Goal: Complete application form

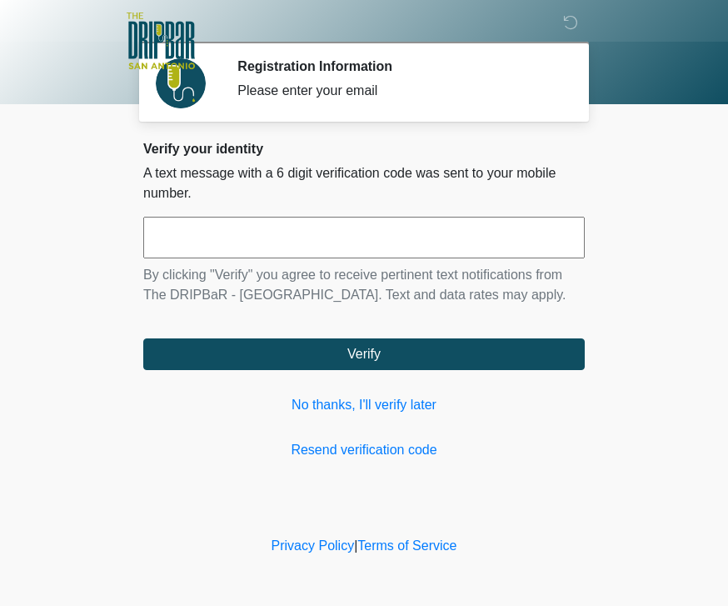
click at [402, 400] on link "No thanks, I'll verify later" at bounding box center [363, 405] width 441 height 20
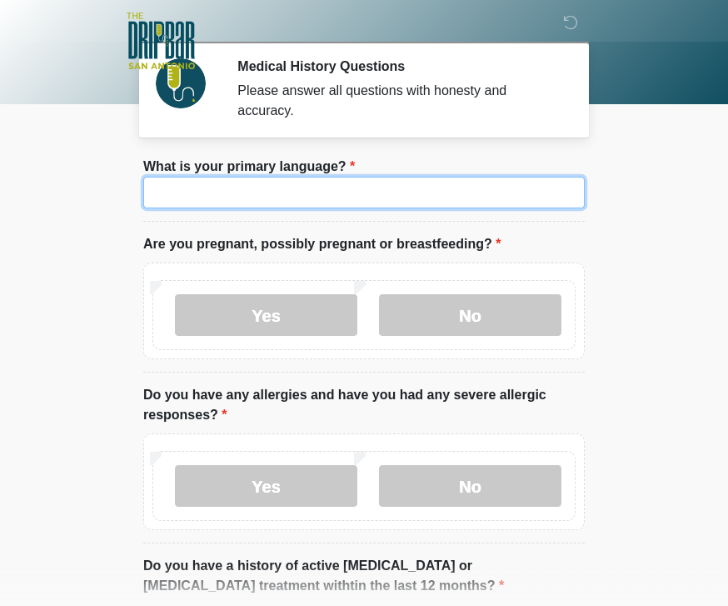
click at [442, 201] on input "What is your primary language?" at bounding box center [363, 193] width 441 height 32
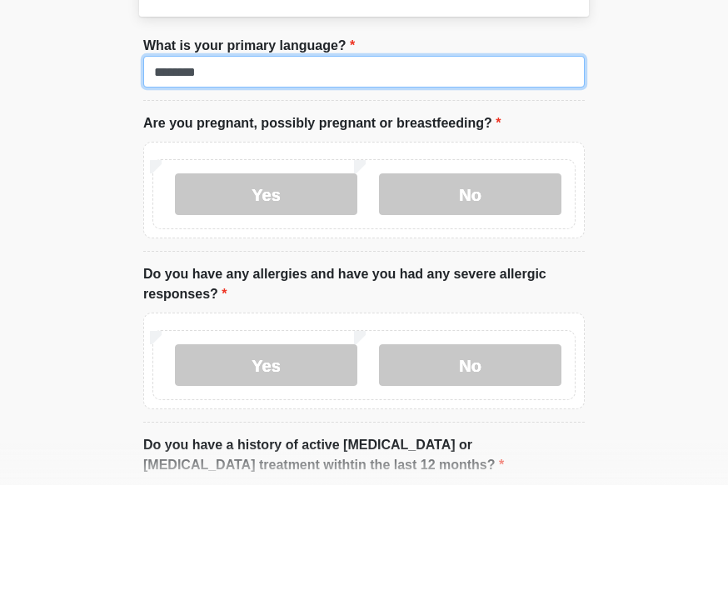
type input "*******"
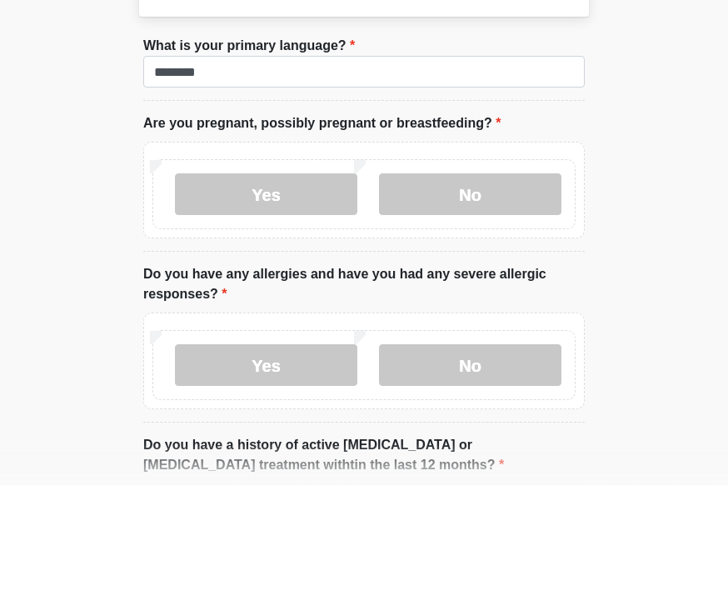
click at [507, 294] on label "No" at bounding box center [470, 315] width 182 height 42
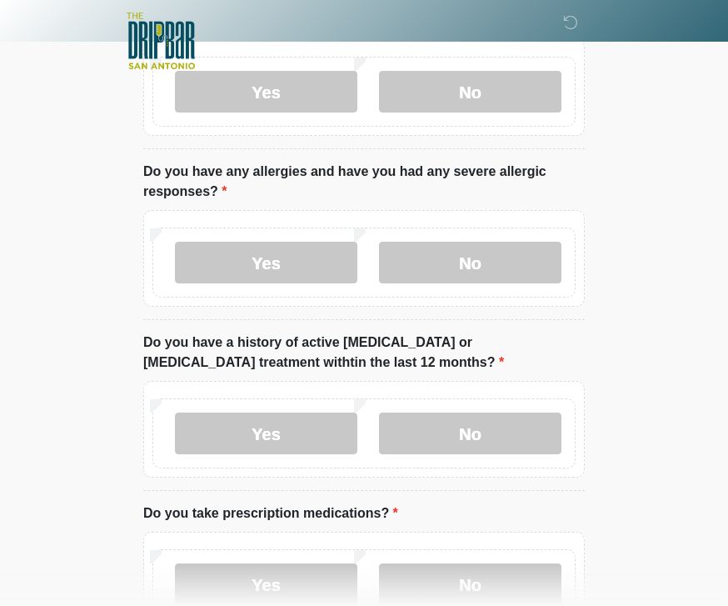
scroll to position [226, 0]
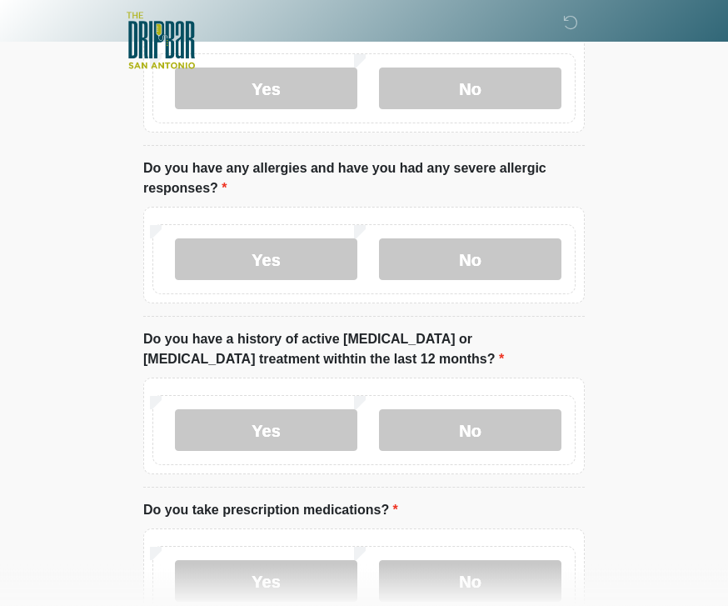
click at [496, 267] on label "No" at bounding box center [470, 260] width 182 height 42
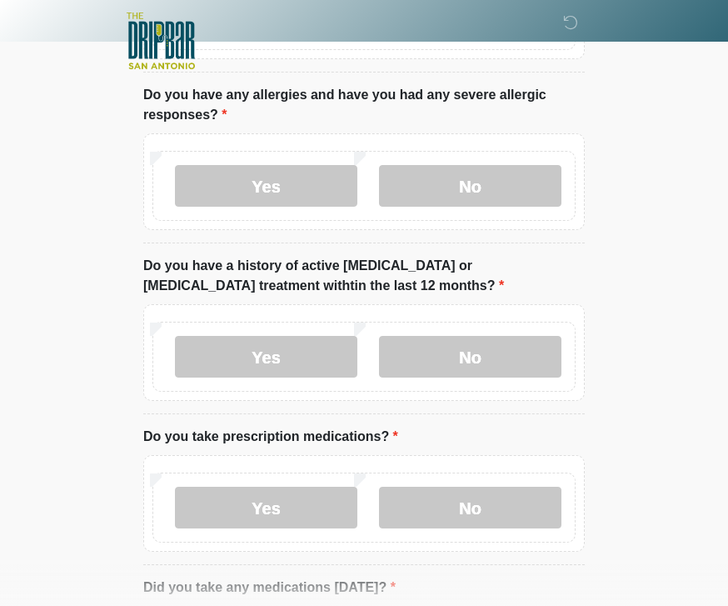
scroll to position [311, 0]
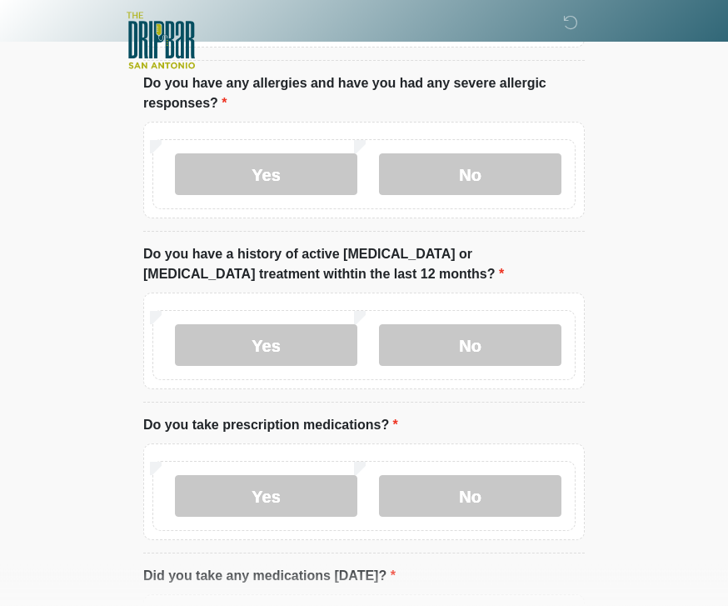
click at [531, 341] on label "No" at bounding box center [470, 346] width 182 height 42
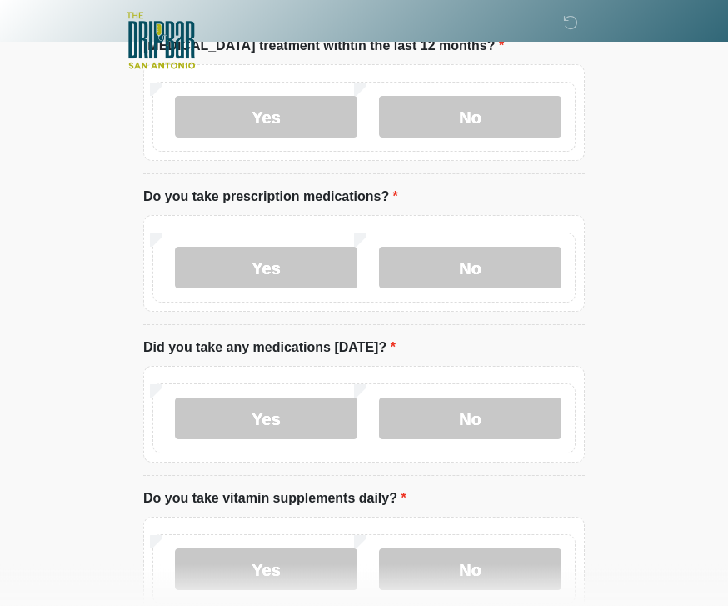
click at [506, 265] on label "No" at bounding box center [470, 268] width 182 height 42
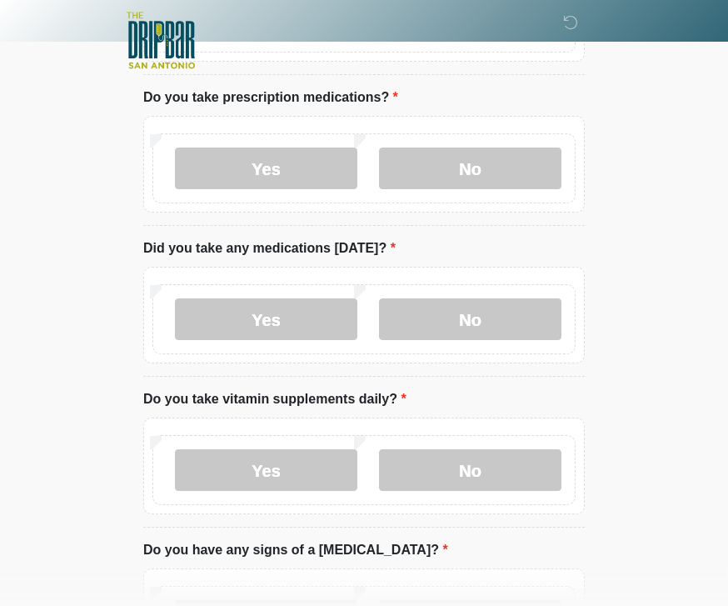
scroll to position [639, 0]
click at [328, 313] on label "Yes" at bounding box center [266, 319] width 182 height 42
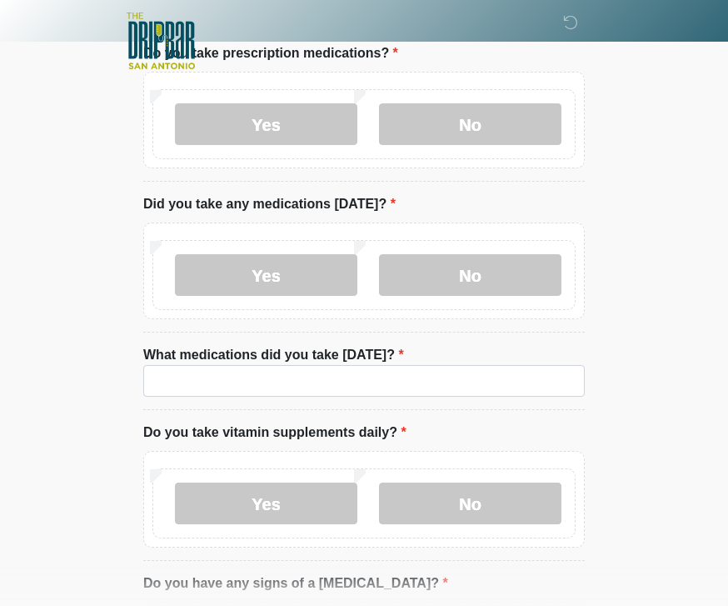
scroll to position [684, 0]
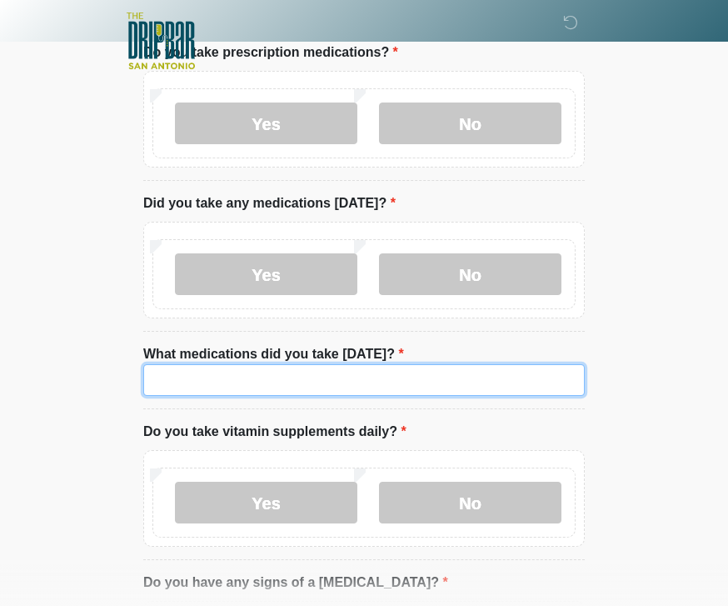
click at [478, 382] on input "What medications did you take [DATE]?" at bounding box center [363, 380] width 441 height 32
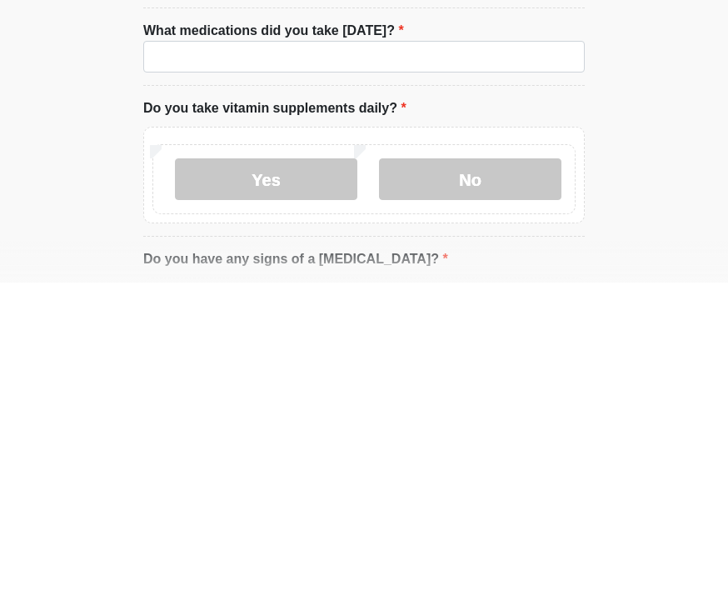
click at [489, 481] on label "No" at bounding box center [470, 502] width 182 height 42
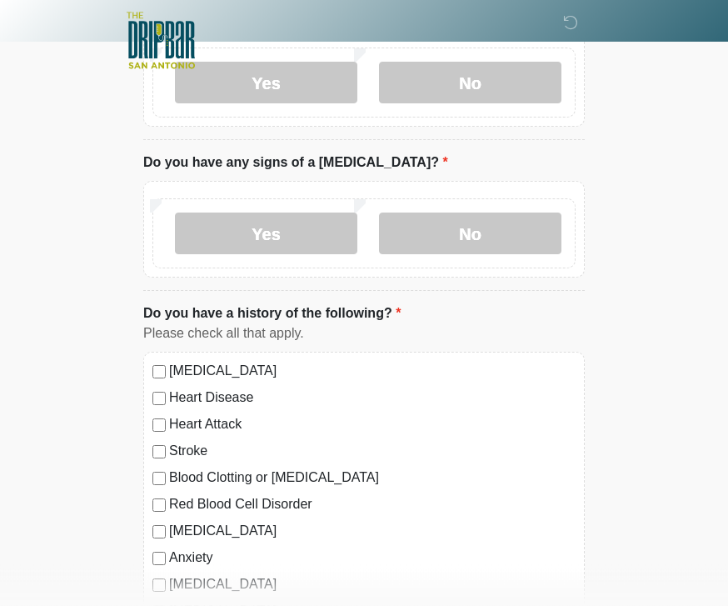
scroll to position [1104, 0]
click at [506, 227] on label "No" at bounding box center [470, 233] width 182 height 42
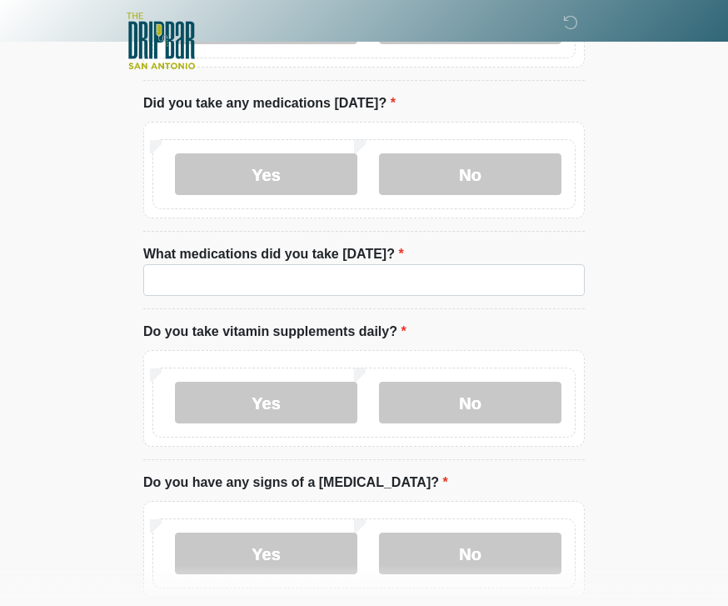
scroll to position [782, 0]
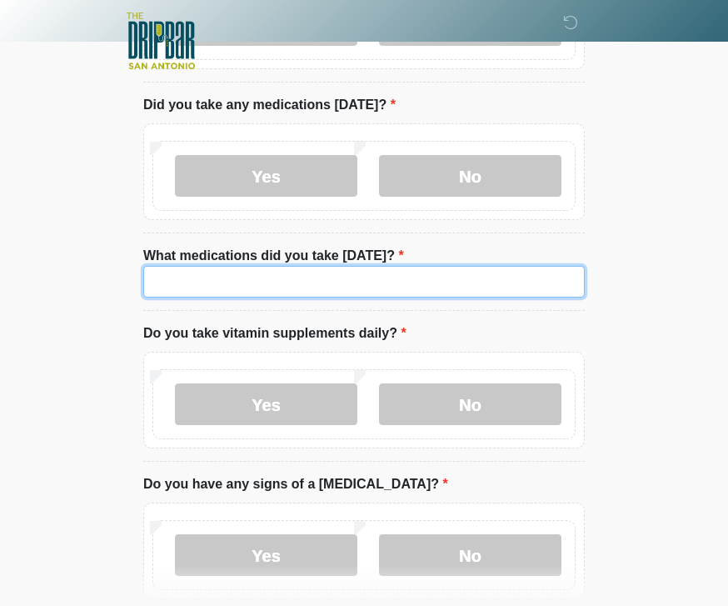
click at [493, 272] on input "What medications did you take [DATE]?" at bounding box center [363, 282] width 441 height 32
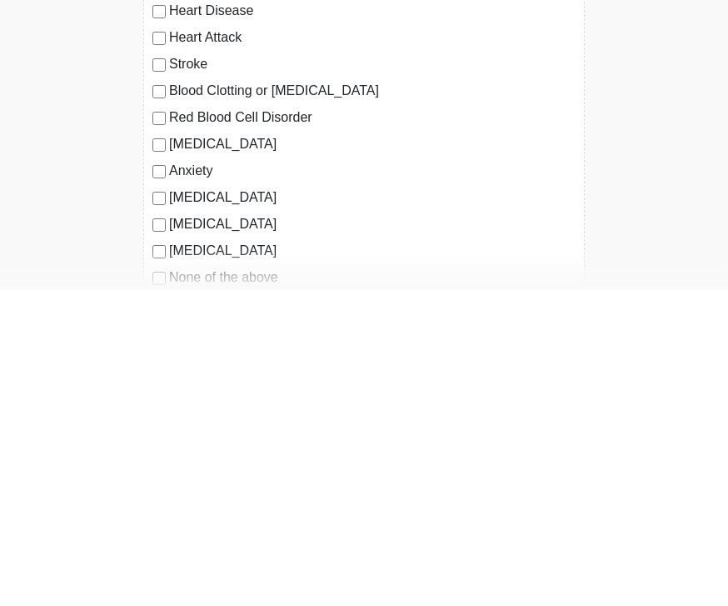
scroll to position [1204, 0]
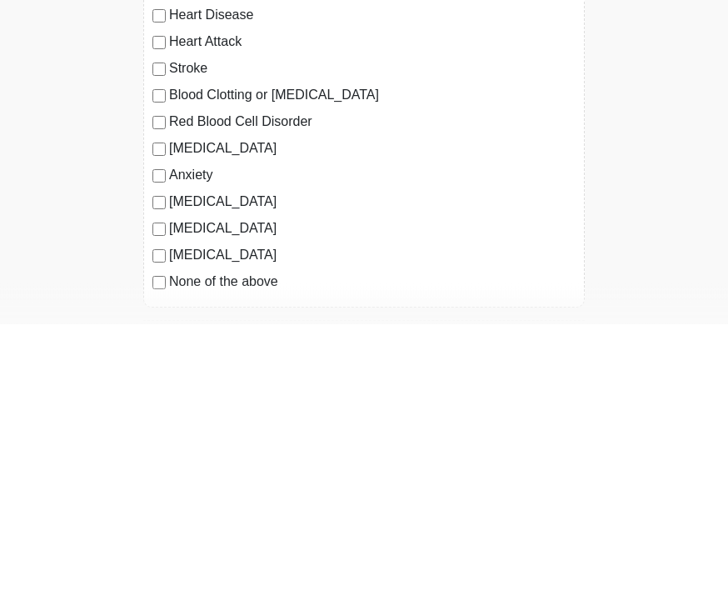
type input "**********"
click at [205, 447] on label "Anxiety" at bounding box center [372, 457] width 406 height 20
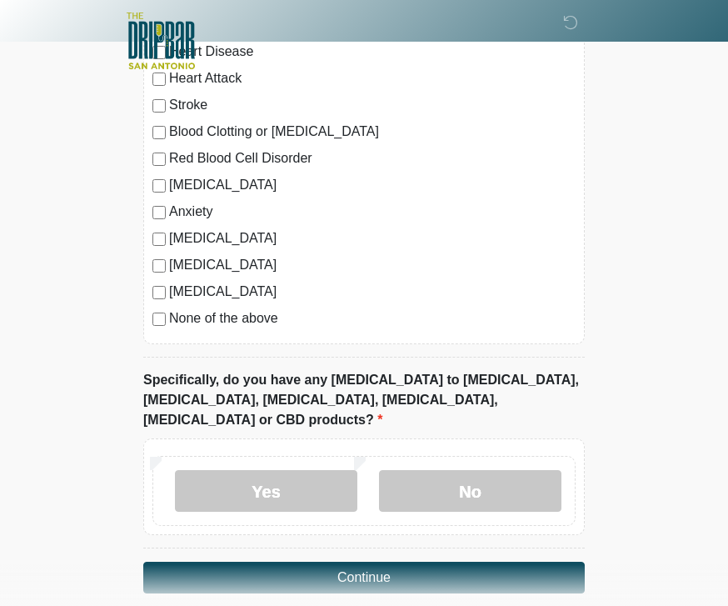
click at [496, 470] on label "No" at bounding box center [470, 491] width 182 height 42
click at [429, 561] on button "Continue" at bounding box center [363, 577] width 441 height 32
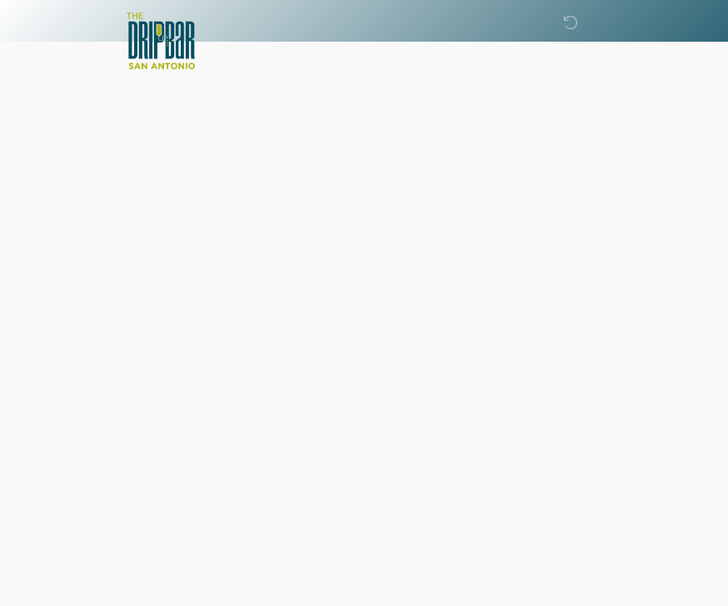
scroll to position [0, 0]
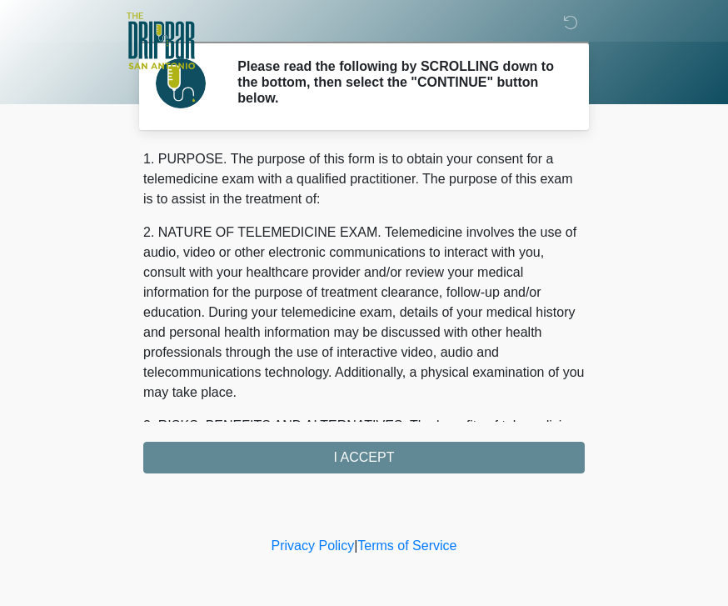
click at [425, 440] on div "1. PURPOSE. The purpose of this form is to obtain your consent for a telemedici…" at bounding box center [363, 311] width 441 height 324
click at [377, 461] on div "1. PURPOSE. The purpose of this form is to obtain your consent for a telemedici…" at bounding box center [363, 311] width 441 height 324
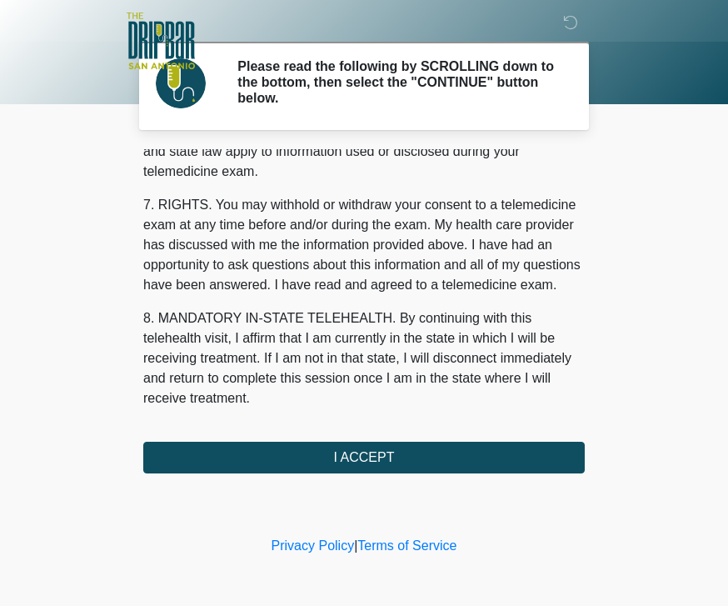
scroll to position [714, 0]
click at [387, 442] on button "I ACCEPT" at bounding box center [363, 457] width 441 height 32
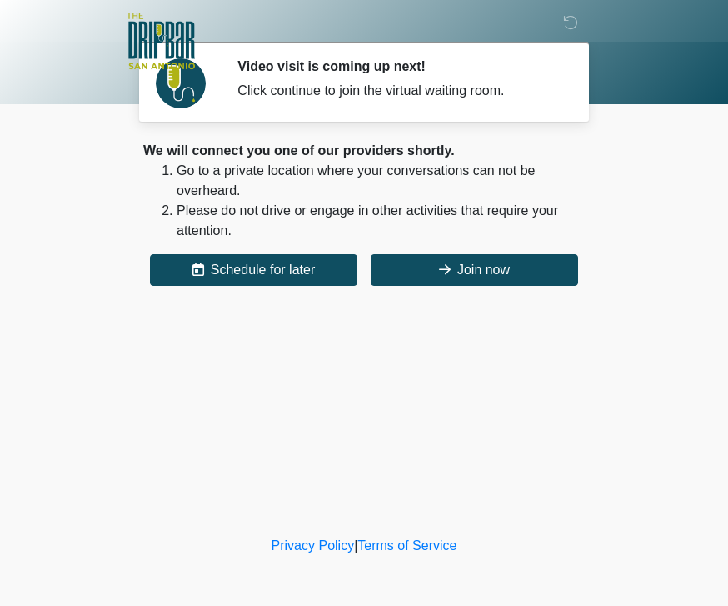
click at [510, 269] on button "Join now" at bounding box center [474, 270] width 207 height 32
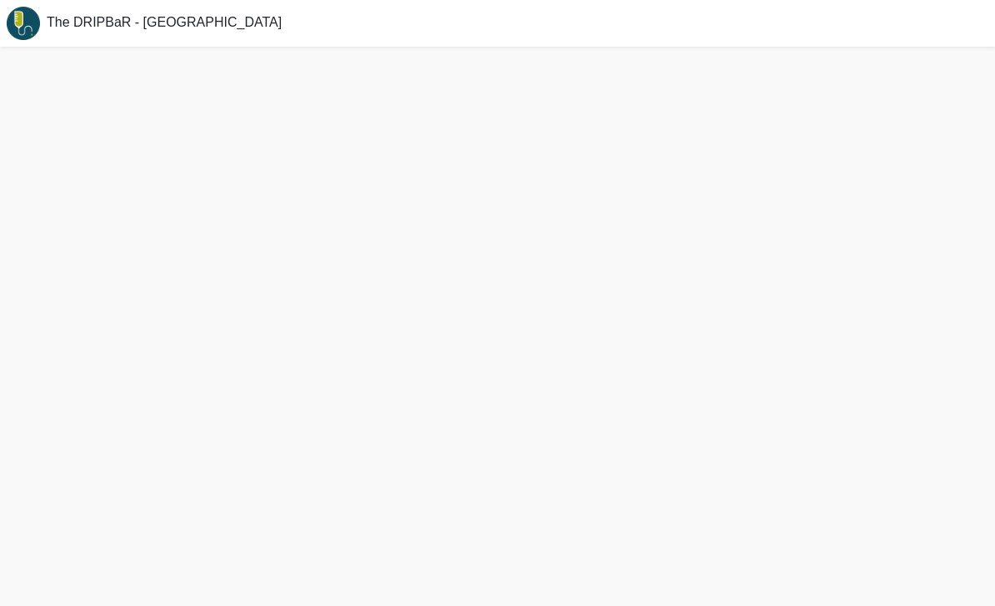
scroll to position [5, 0]
